Goal: Task Accomplishment & Management: Use online tool/utility

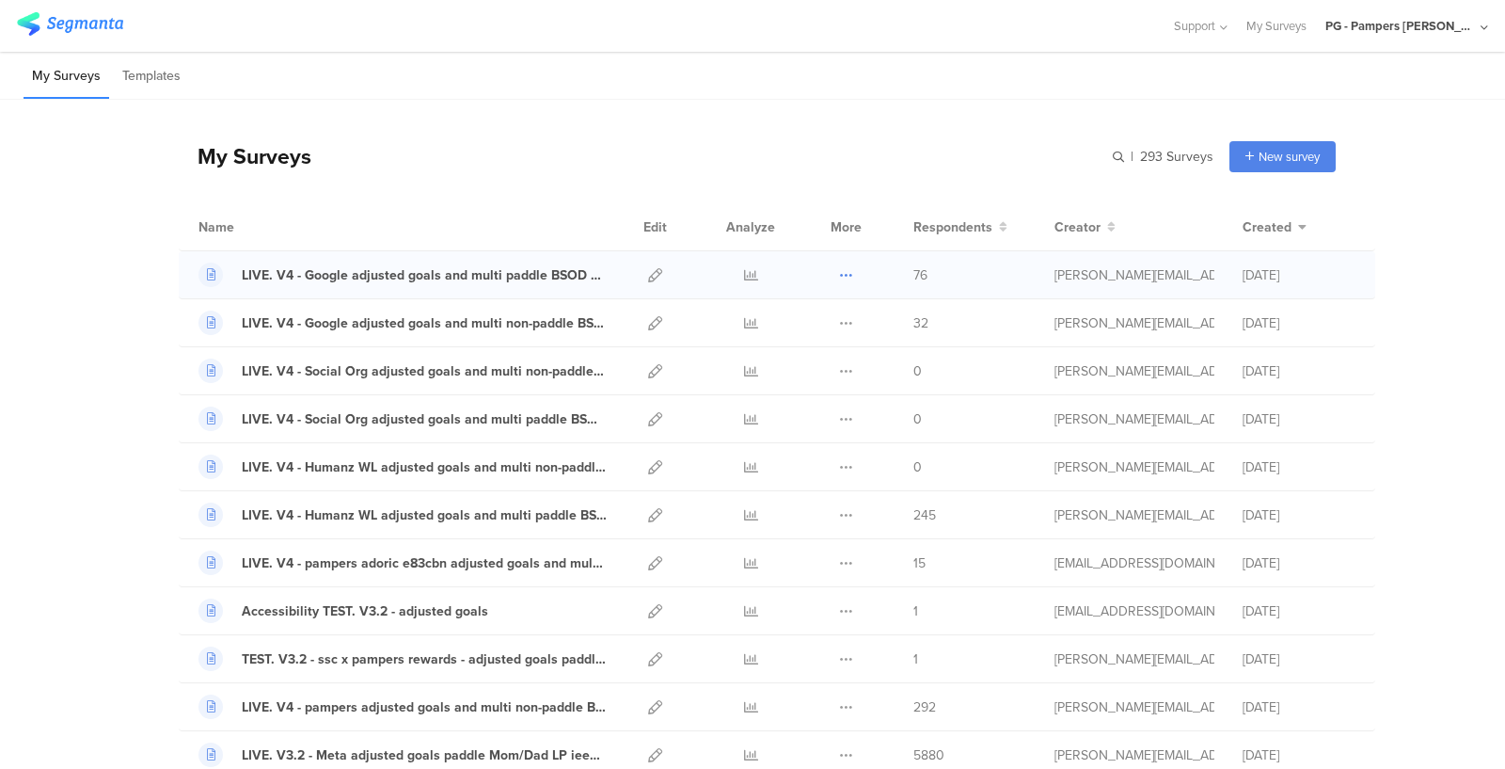
click at [848, 275] on icon at bounding box center [846, 275] width 14 height 14
click at [826, 317] on button "Duplicate" at bounding box center [808, 323] width 103 height 34
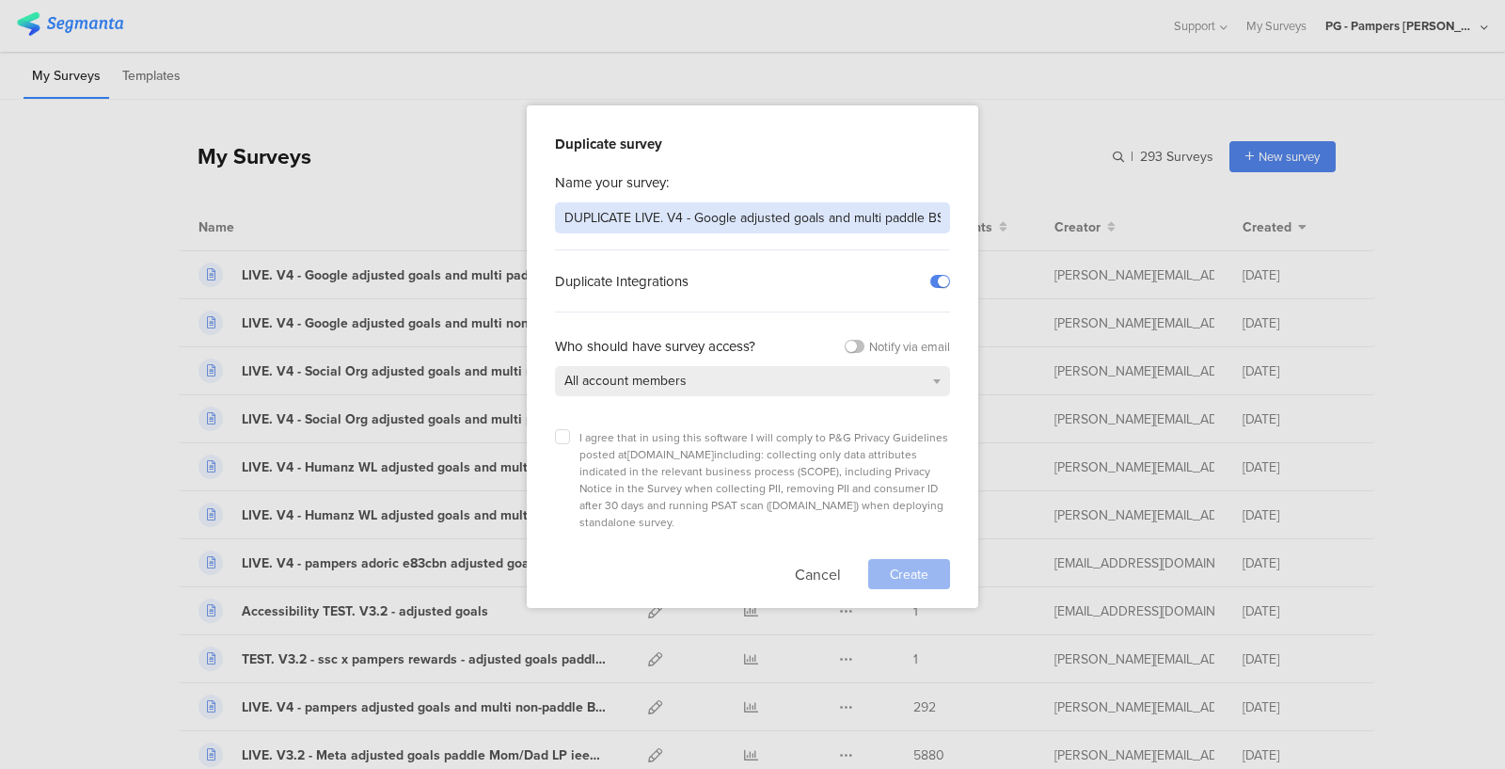
click at [611, 216] on input "DUPLICATE LIVE. V4 - Google adjusted goals and multi paddle BSOD LP 3t4561" at bounding box center [752, 217] width 395 height 31
drag, startPoint x: 790, startPoint y: 218, endPoint x: 982, endPoint y: 229, distance: 192.2
click at [982, 229] on div "Duplicate survey Name your survey: LIVE. V4 - Accessibility fixes - adjusted go…" at bounding box center [752, 384] width 1505 height 769
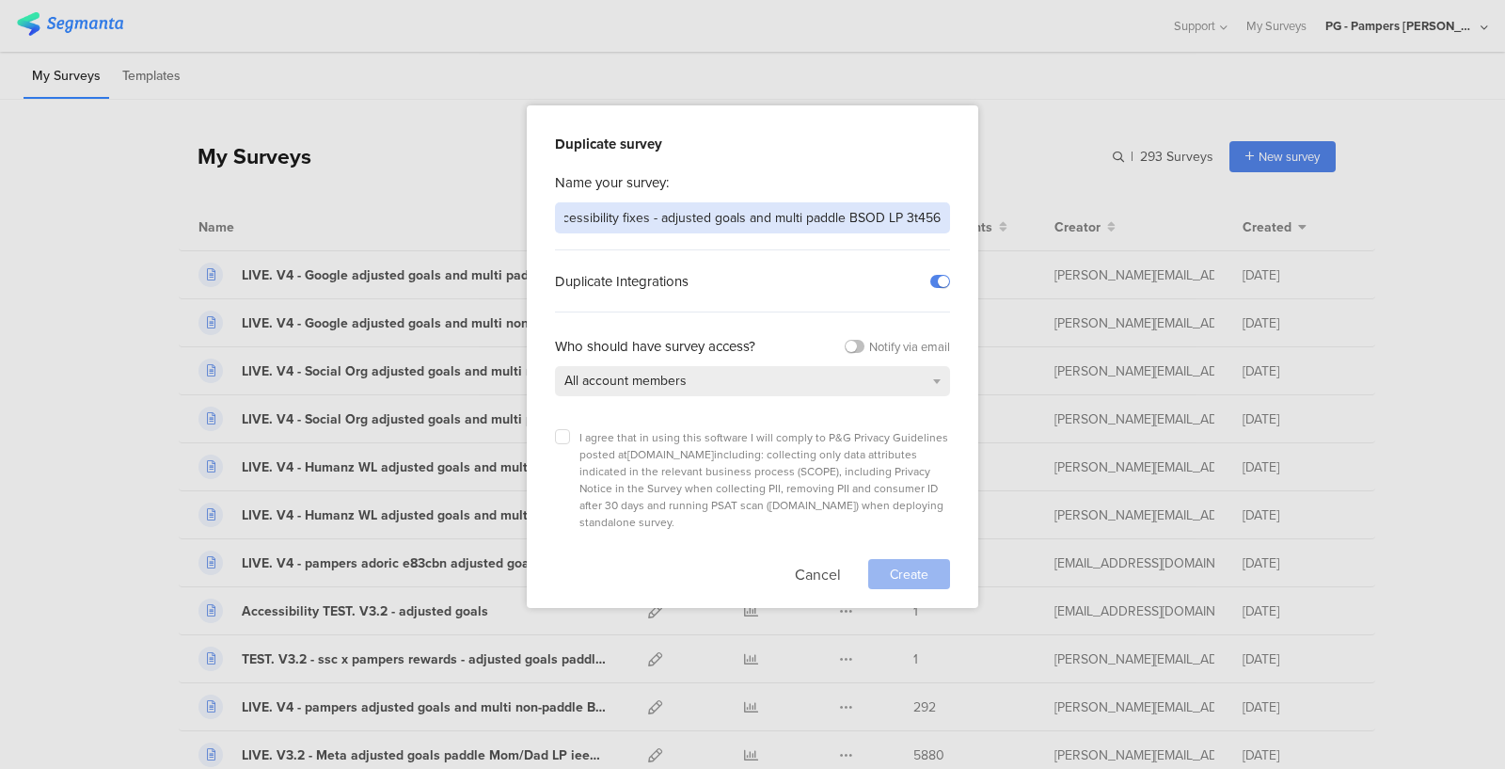
click at [839, 215] on input "LIVE. V4 - Accessibility fixes - adjusted goals and multi paddle BSOD LP 3t4561" at bounding box center [752, 217] width 395 height 31
drag, startPoint x: 903, startPoint y: 218, endPoint x: 993, endPoint y: 221, distance: 89.4
click at [993, 221] on div "Duplicate survey Name your survey: LIVE. V4 - Accessibility fixes - adjusted go…" at bounding box center [752, 384] width 1505 height 769
type input "LIVE. V4 - Accessibility fixes - adjusted goals and multi paddle BSOD LP 3t4561"
click at [565, 437] on icon at bounding box center [563, 437] width 8 height 8
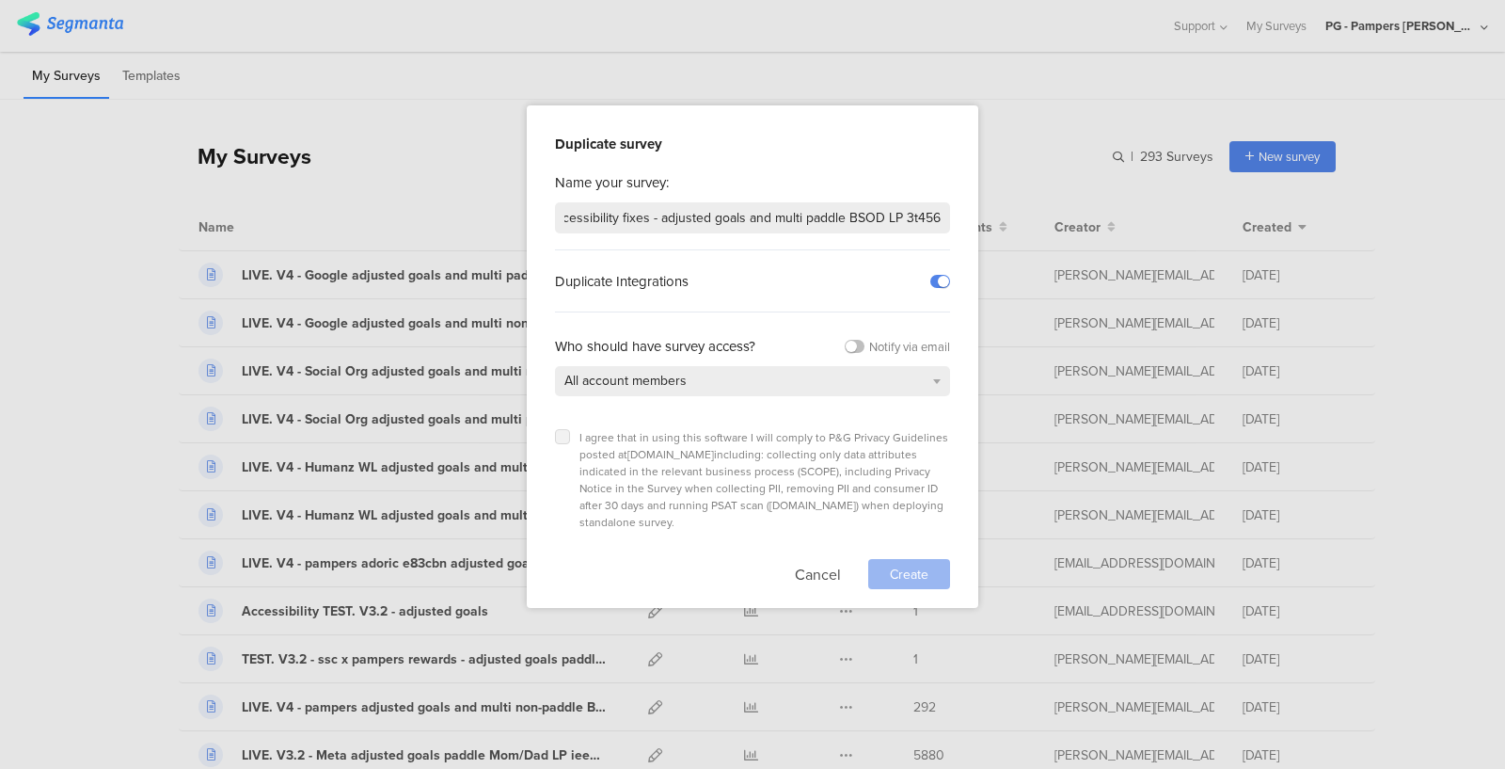
click at [0, 0] on input "checkbox" at bounding box center [0, 0] width 0 height 0
click at [894, 564] on span "Create" at bounding box center [909, 574] width 39 height 20
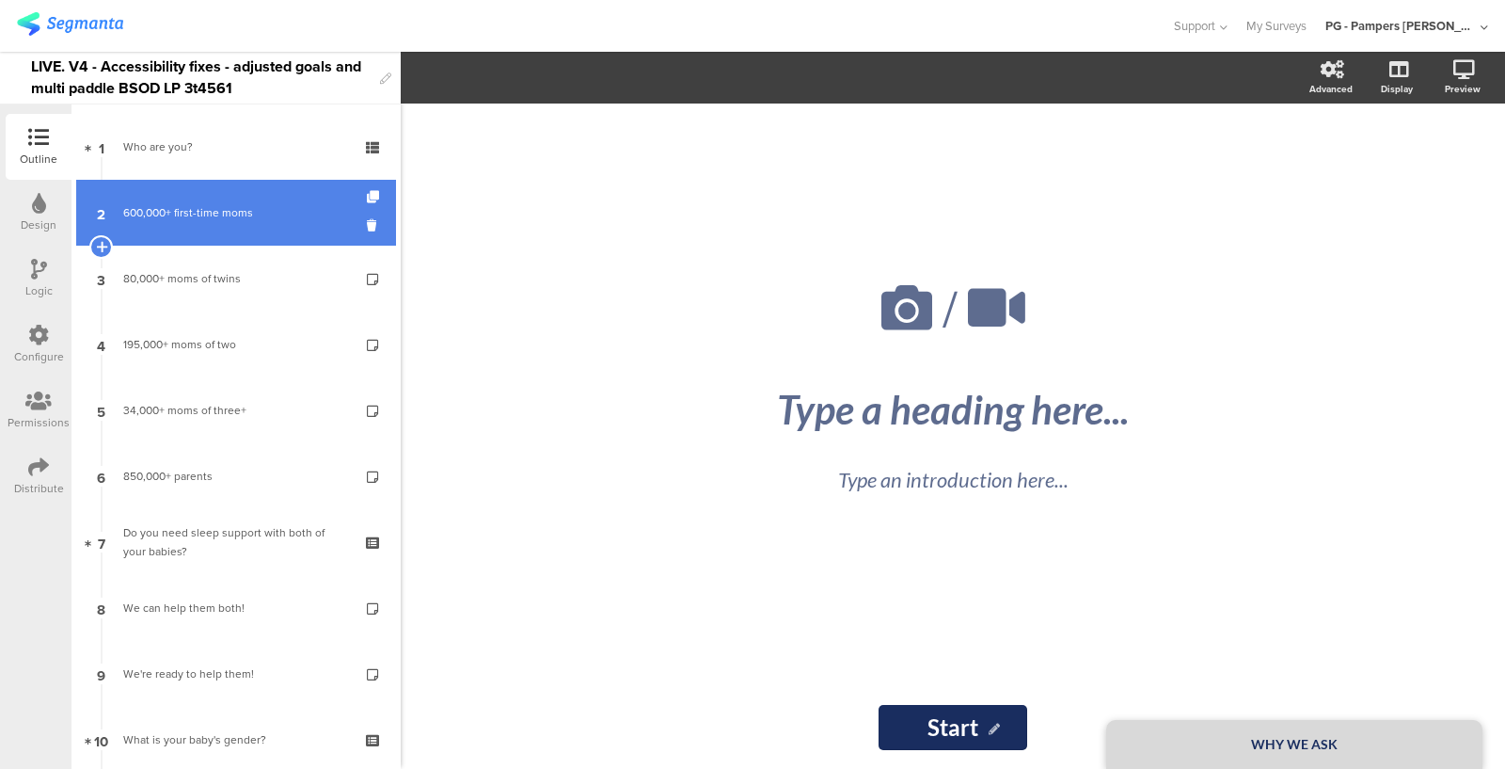
click at [190, 214] on div "600,000+ first-time moms" at bounding box center [235, 212] width 225 height 19
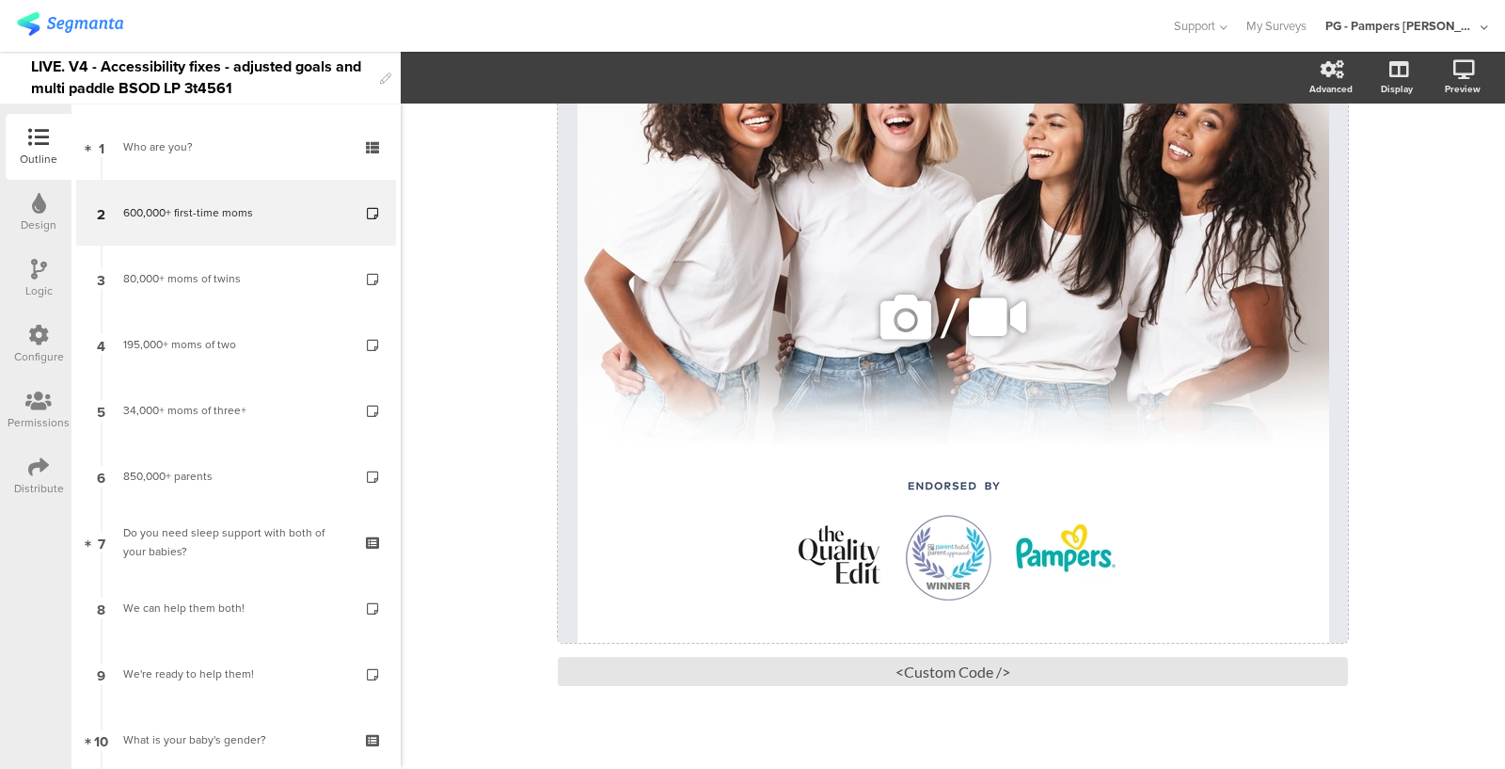
scroll to position [304, 0]
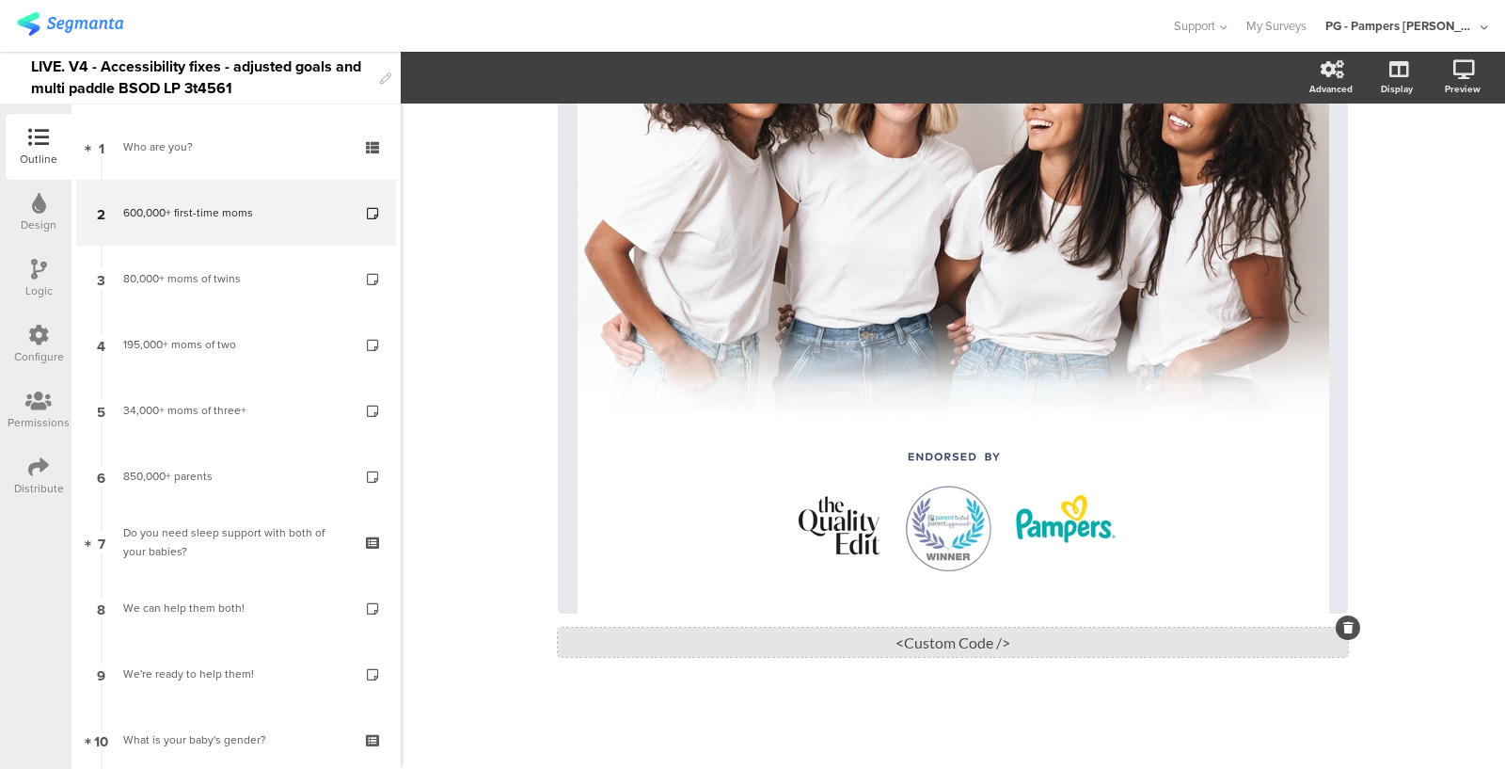
click at [939, 638] on div "<Custom Code />" at bounding box center [953, 641] width 790 height 29
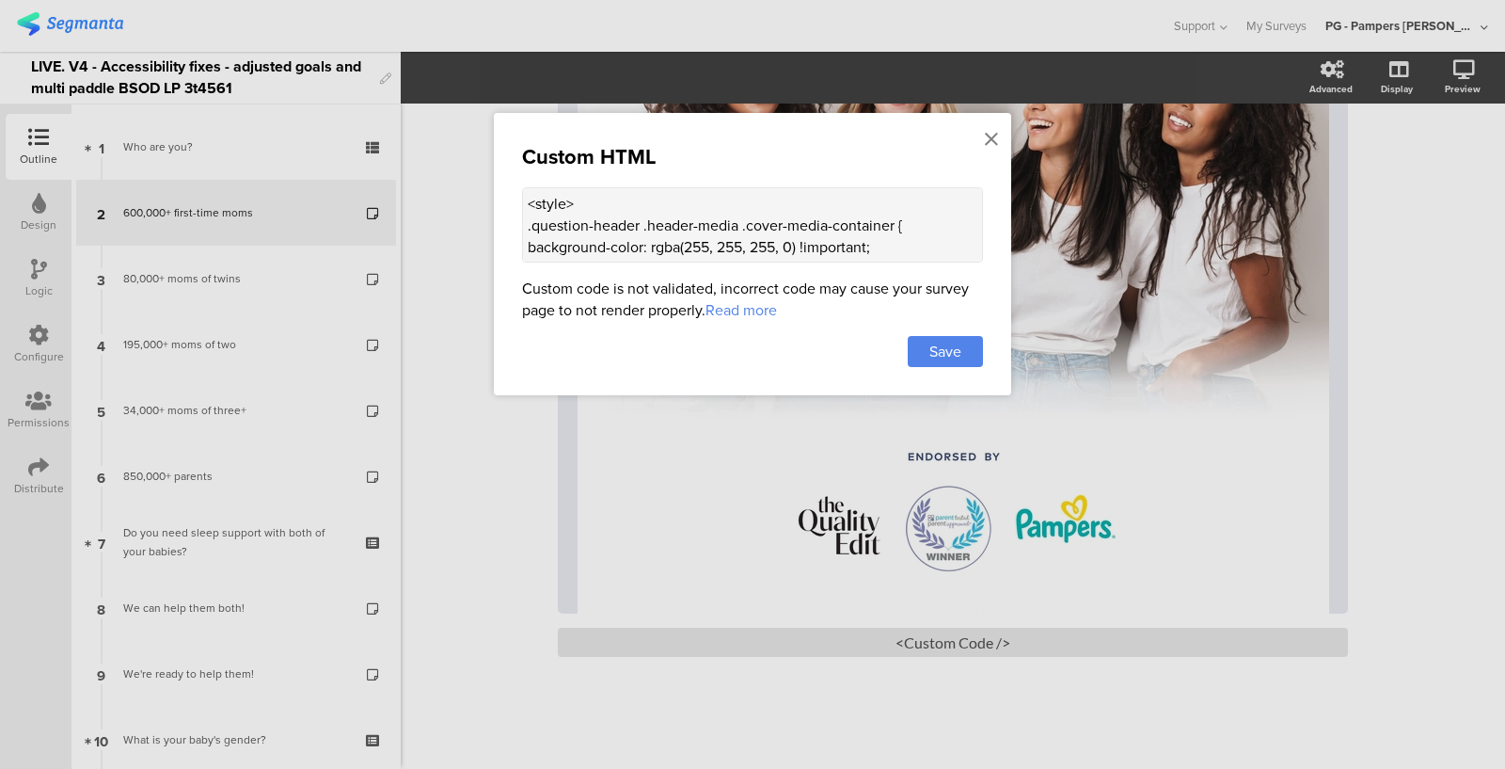
click at [662, 233] on textarea "<style> .question-header .header-media .cover-media-container { background-colo…" at bounding box center [752, 224] width 461 height 75
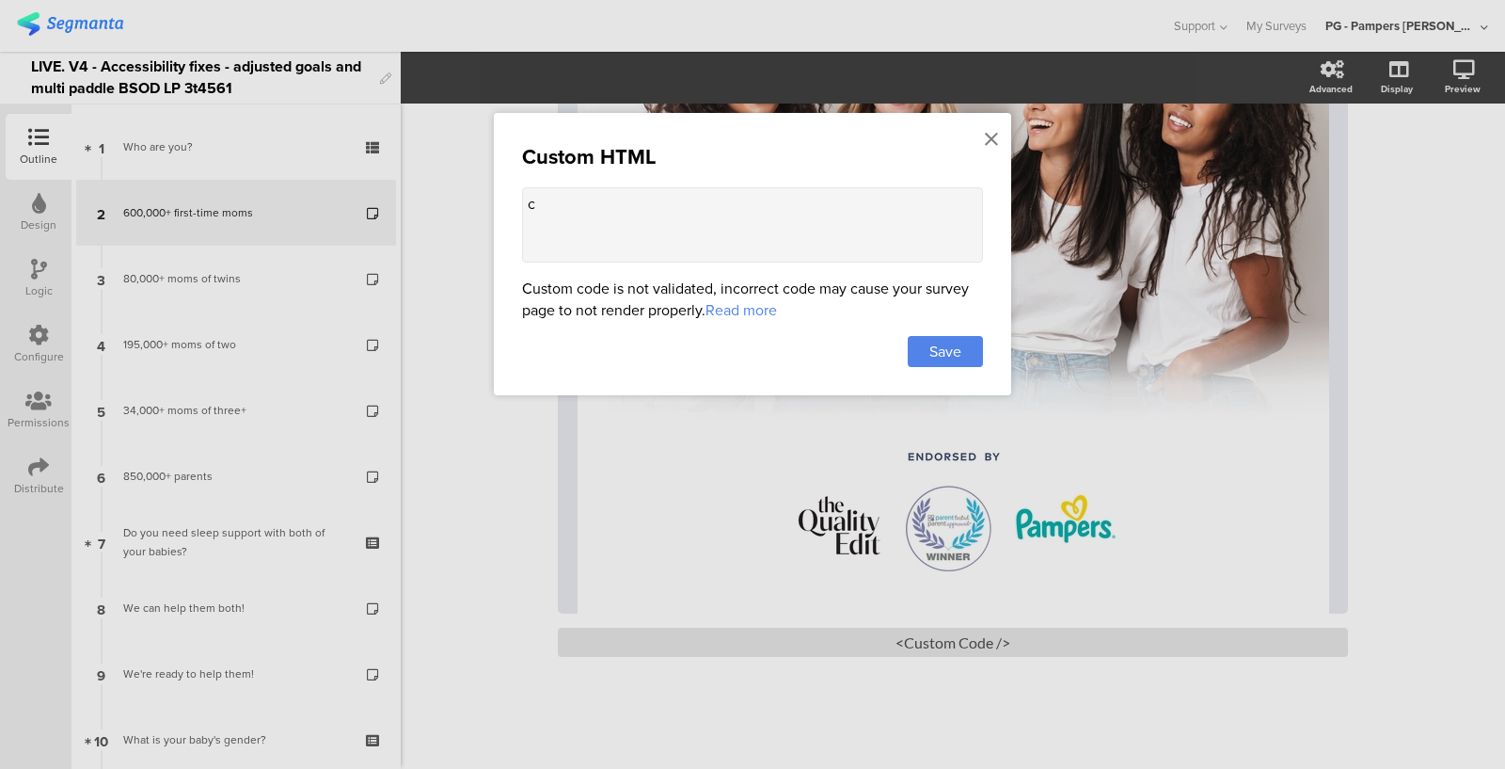
scroll to position [0, 0]
type textarea "cz"
click at [993, 135] on icon at bounding box center [991, 139] width 13 height 21
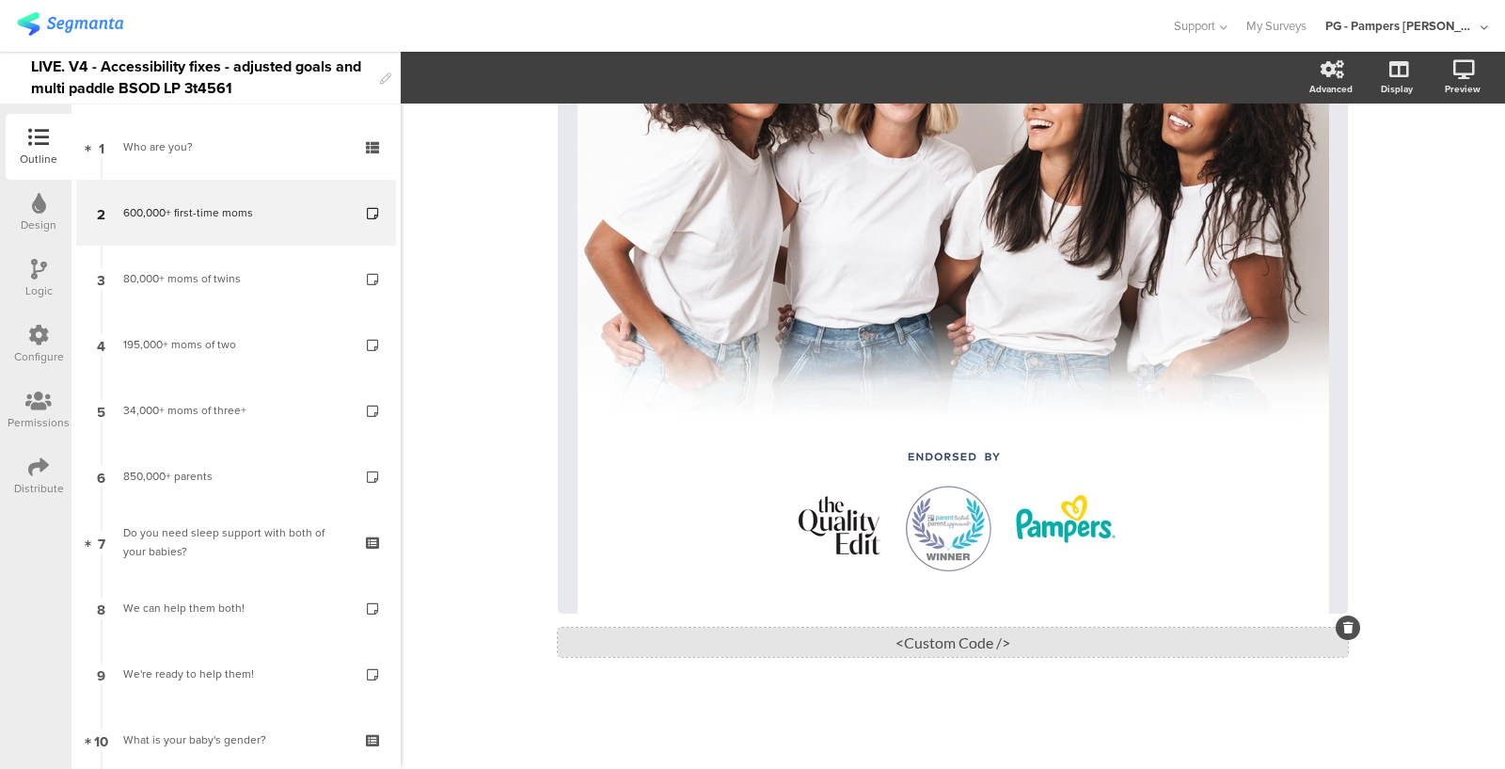
click at [931, 650] on div "<Custom Code />" at bounding box center [953, 641] width 790 height 29
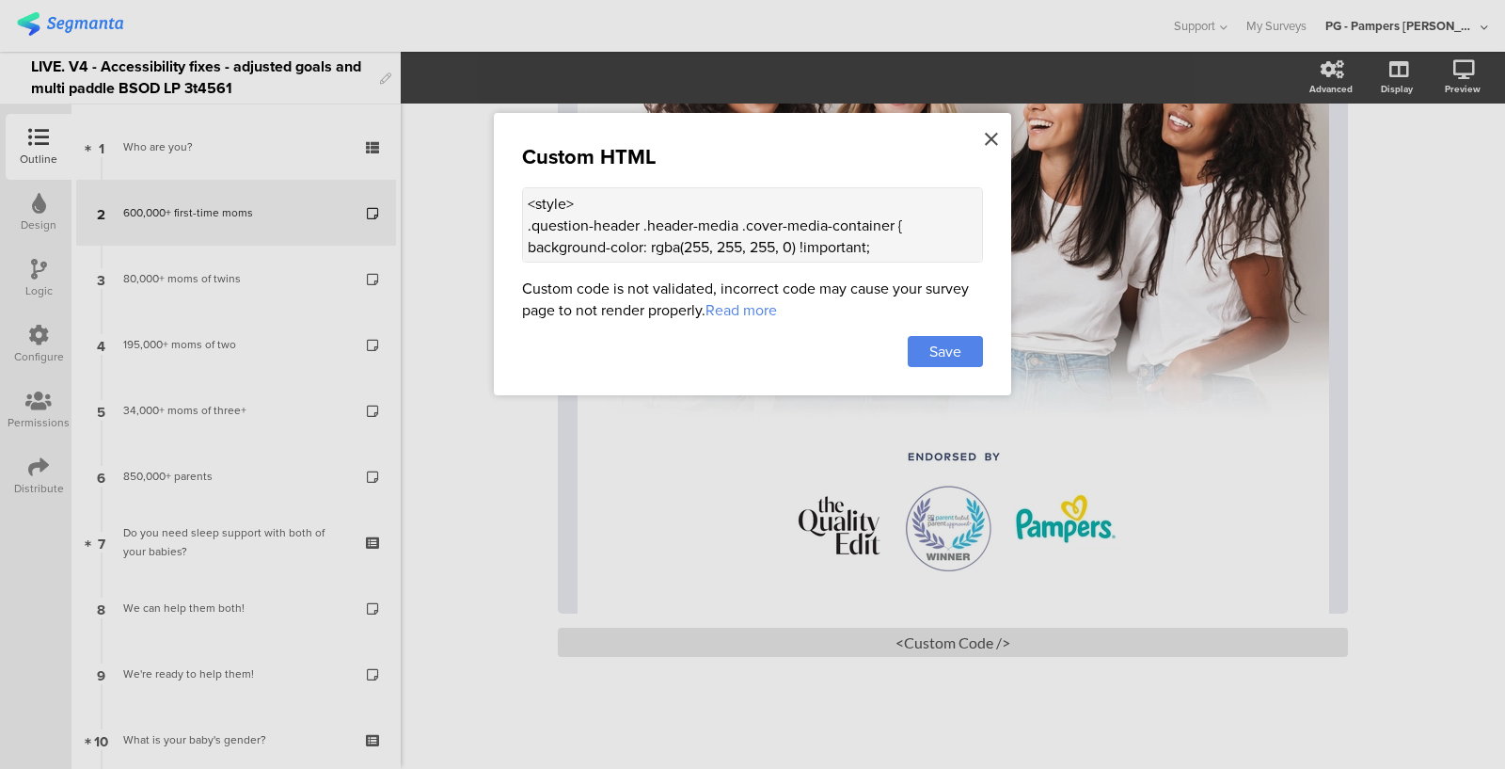
click at [993, 142] on icon at bounding box center [991, 139] width 13 height 21
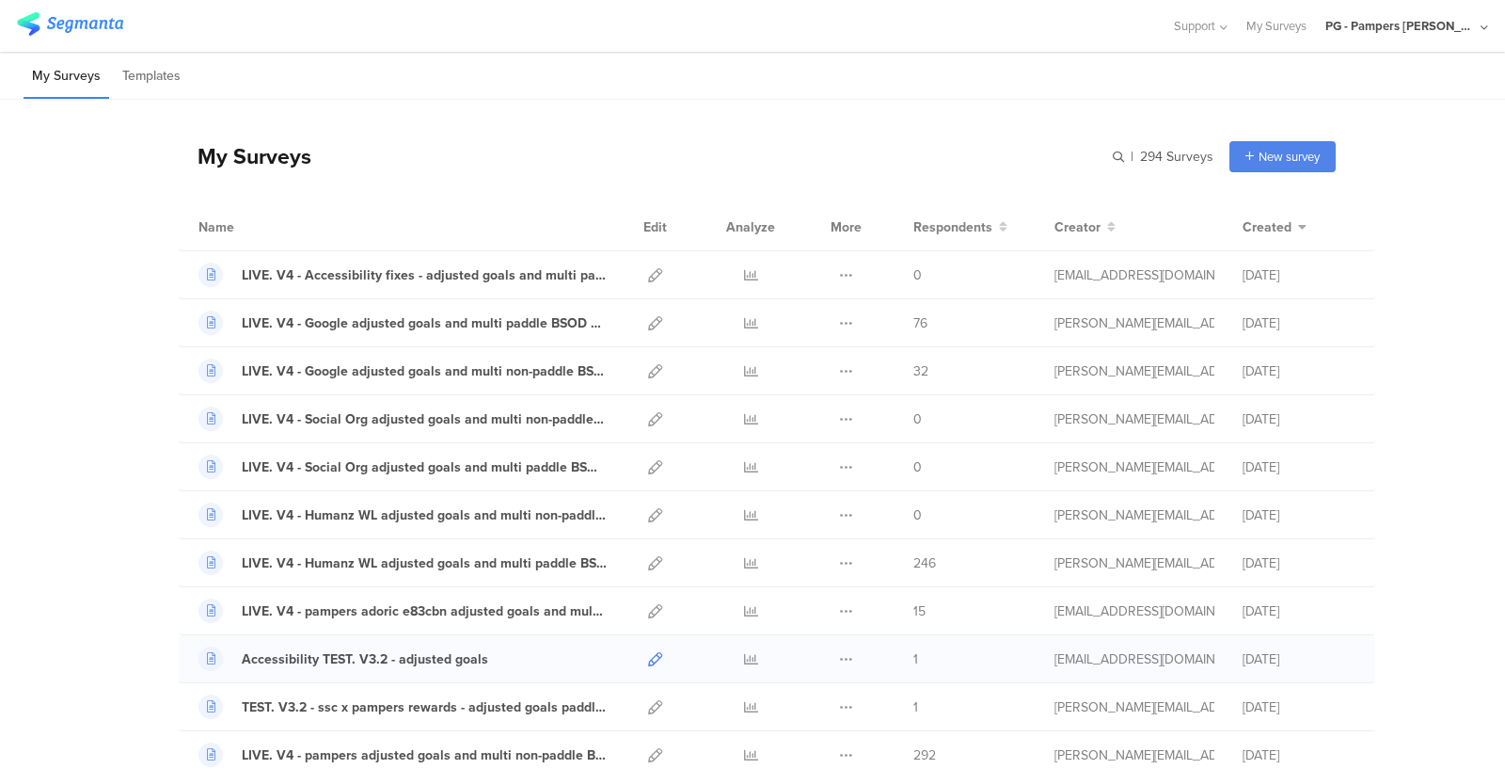
click at [658, 652] on icon at bounding box center [655, 659] width 14 height 14
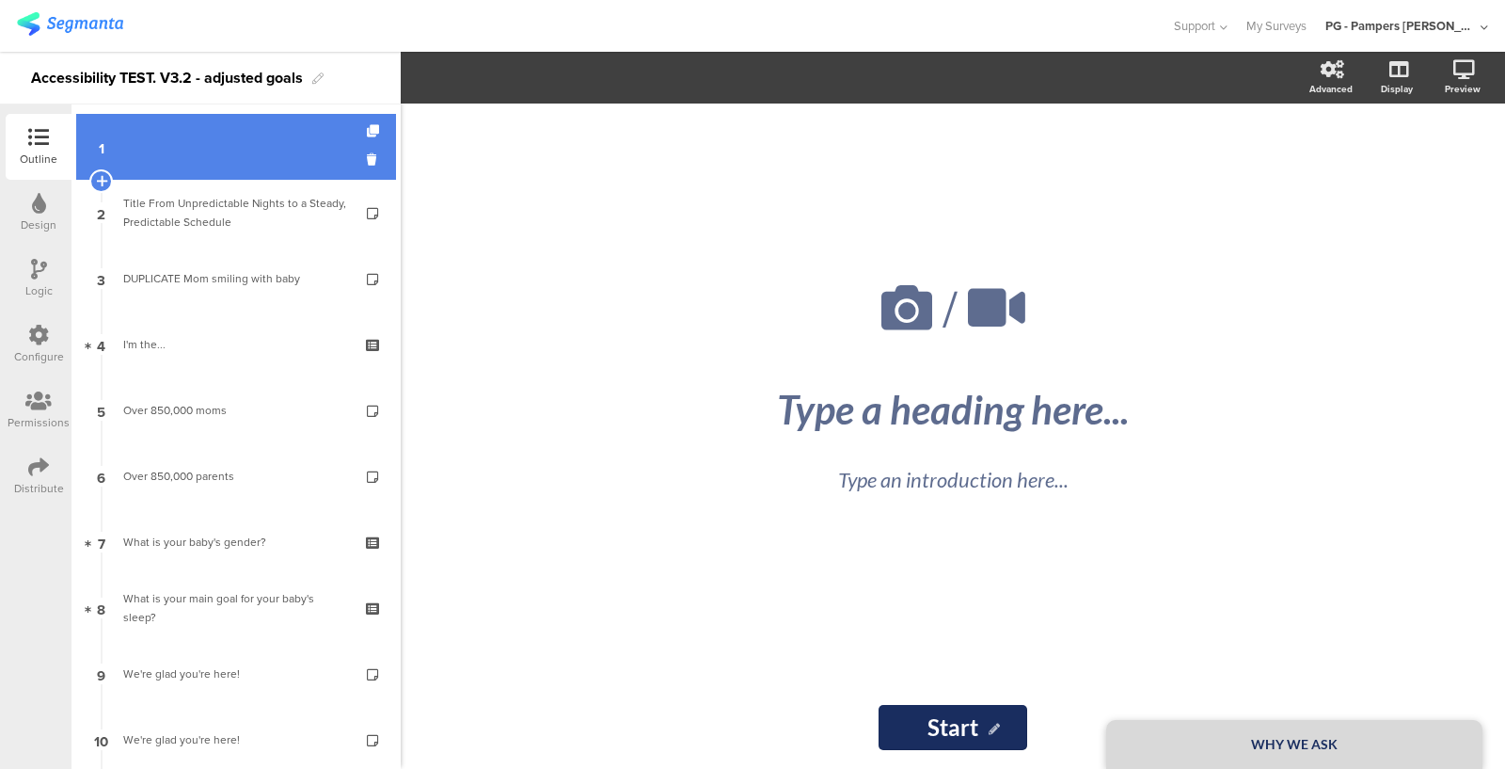
click at [149, 137] on link "1" at bounding box center [236, 147] width 320 height 66
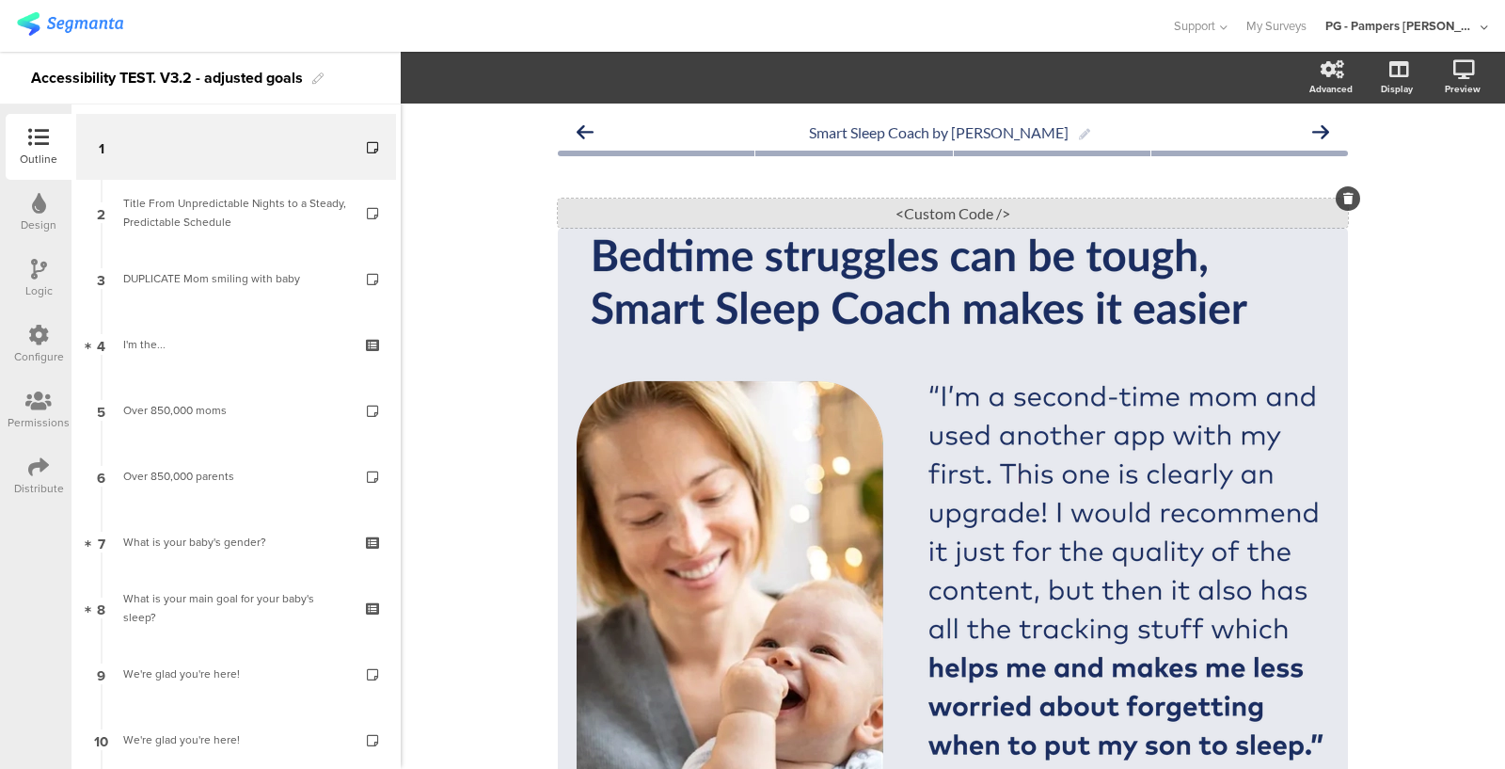
click at [928, 214] on div "<Custom Code />" at bounding box center [953, 213] width 790 height 29
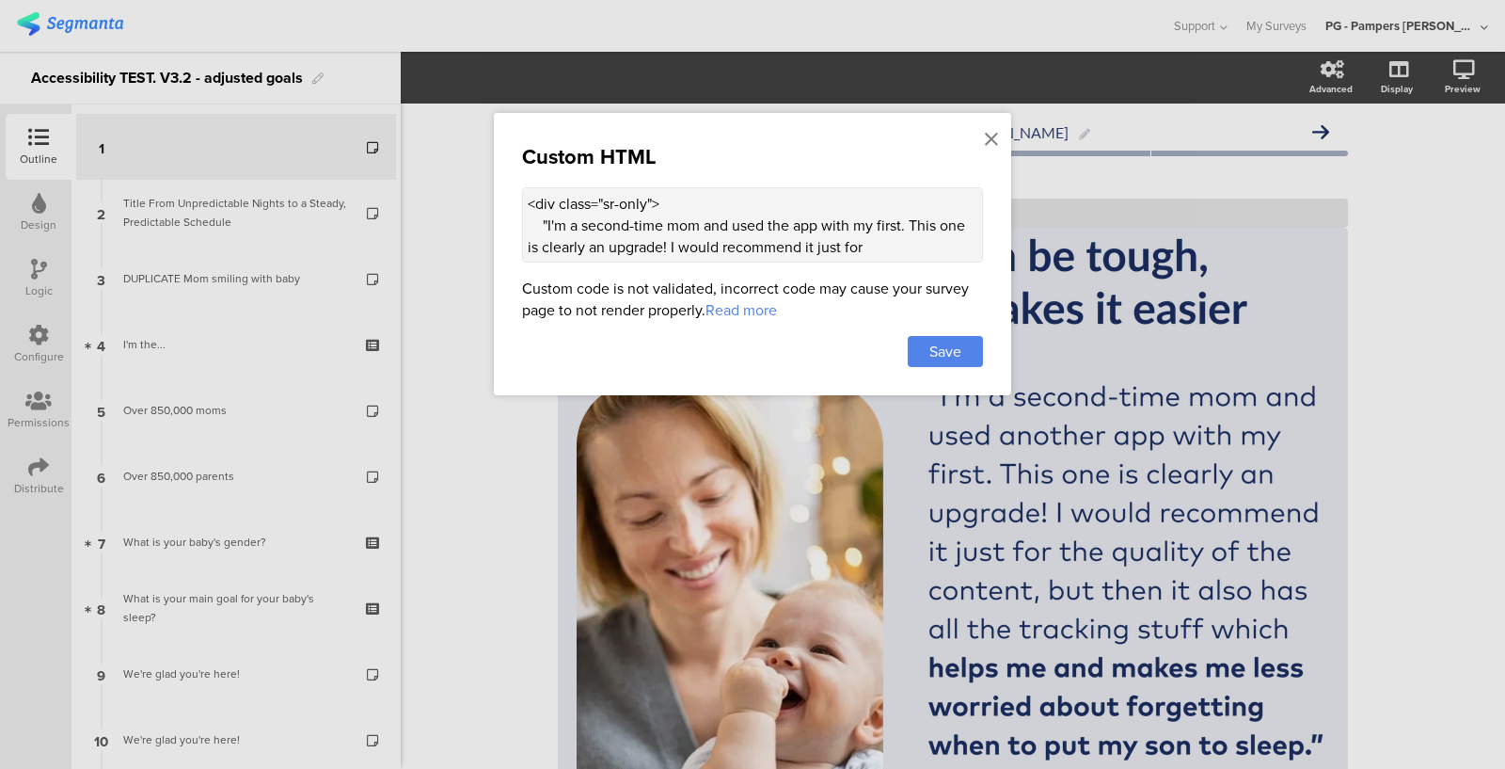
click at [718, 230] on textarea "<div class="sr-only"> "I'm a second-time mom and used the app with my first. Th…" at bounding box center [752, 224] width 461 height 75
